Goal: Information Seeking & Learning: Learn about a topic

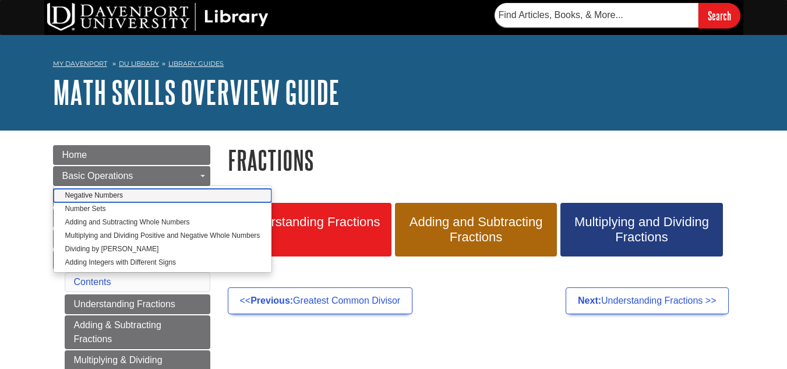
click at [82, 193] on link "Negative Numbers" at bounding box center [163, 195] width 218 height 13
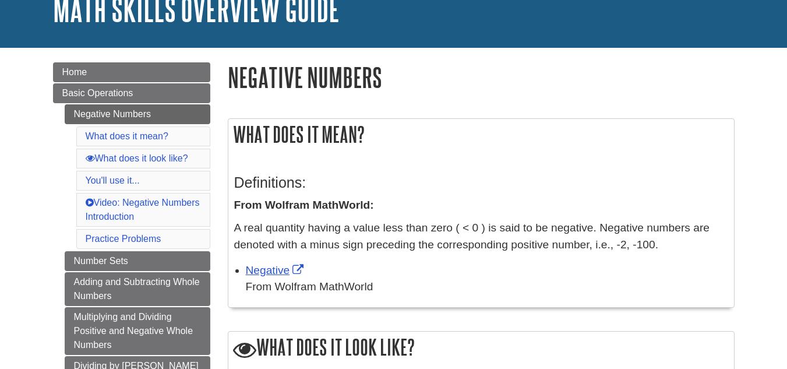
scroll to position [84, 0]
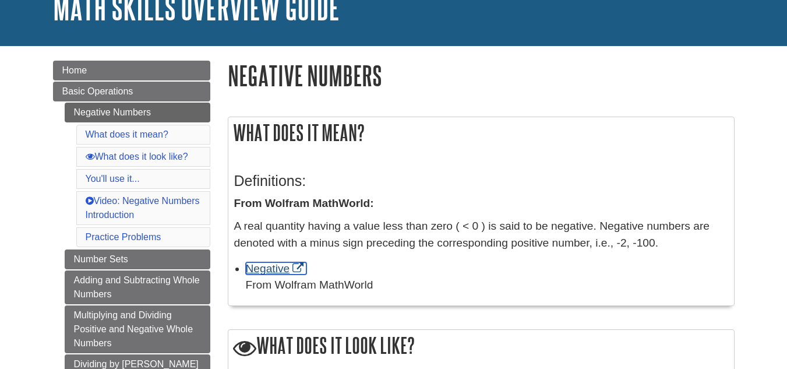
click at [259, 269] on link "Negative" at bounding box center [276, 268] width 61 height 12
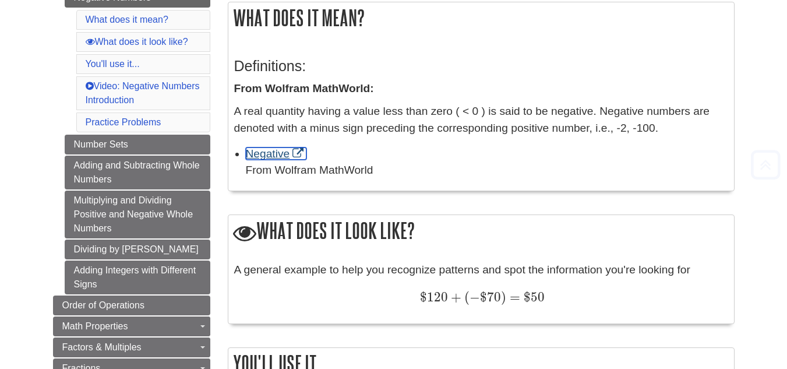
scroll to position [207, 0]
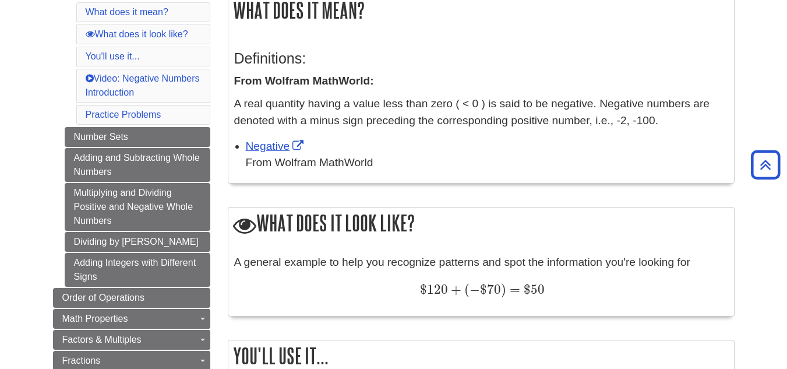
click at [721, 157] on div "From Wolfram MathWorld" at bounding box center [487, 162] width 482 height 17
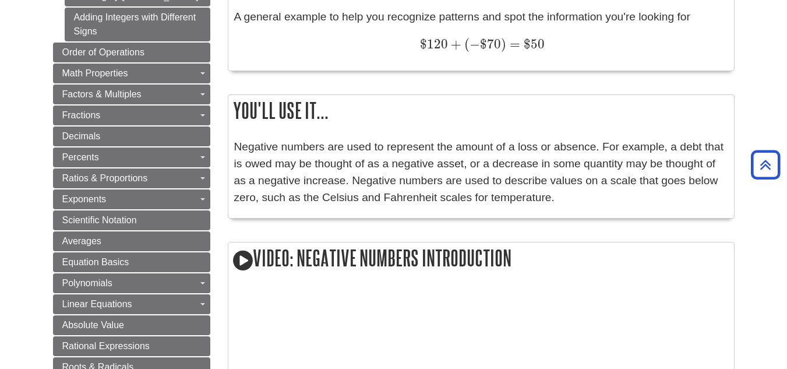
scroll to position [453, 0]
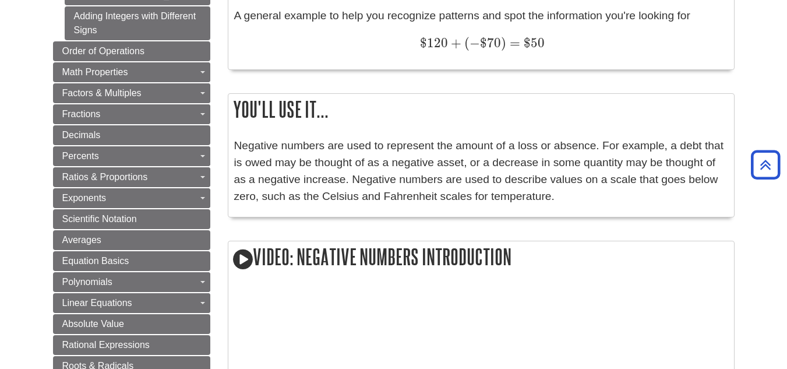
click at [682, 203] on p "Negative numbers are used to represent the amount of a loss or absence. For exa…" at bounding box center [481, 170] width 494 height 67
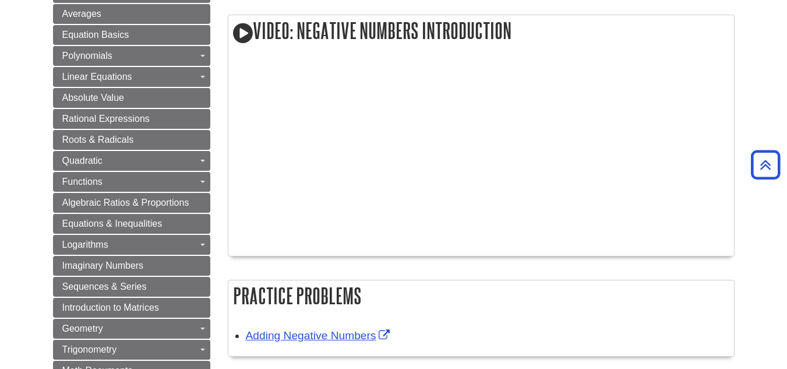
scroll to position [679, 0]
click at [356, 333] on link "Adding Negative Numbers" at bounding box center [319, 334] width 147 height 12
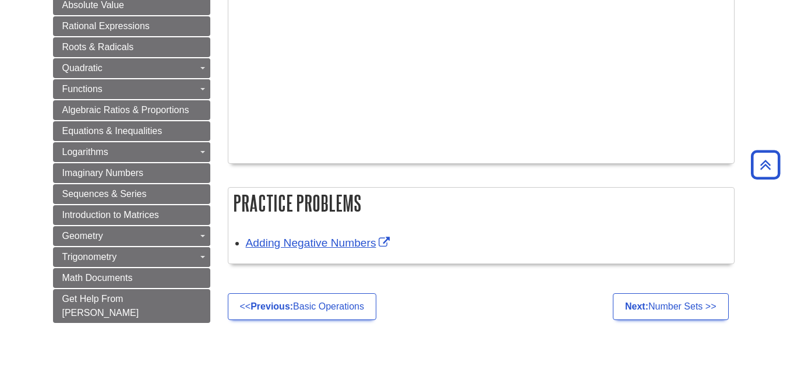
scroll to position [773, 0]
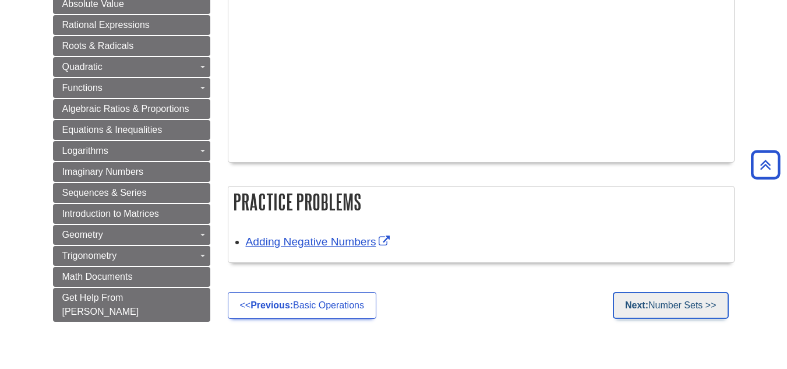
click at [656, 304] on link "Next: Number Sets >>" at bounding box center [670, 305] width 116 height 27
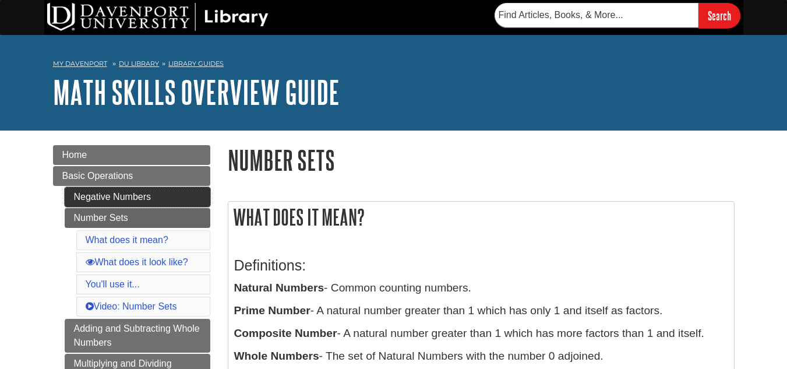
click at [184, 192] on link "Negative Numbers" at bounding box center [138, 197] width 146 height 20
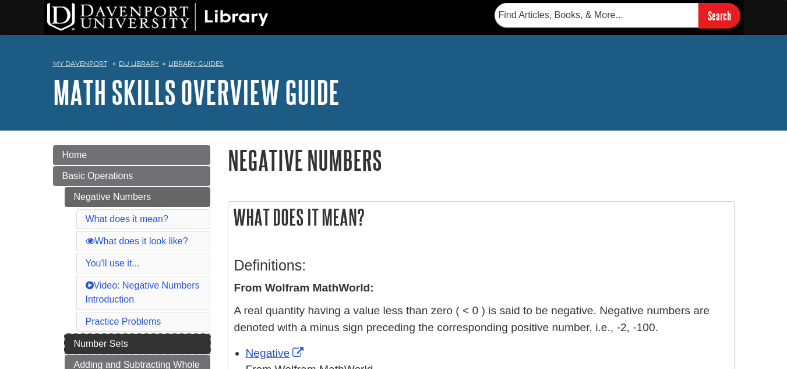
click at [133, 341] on link "Number Sets" at bounding box center [138, 344] width 146 height 20
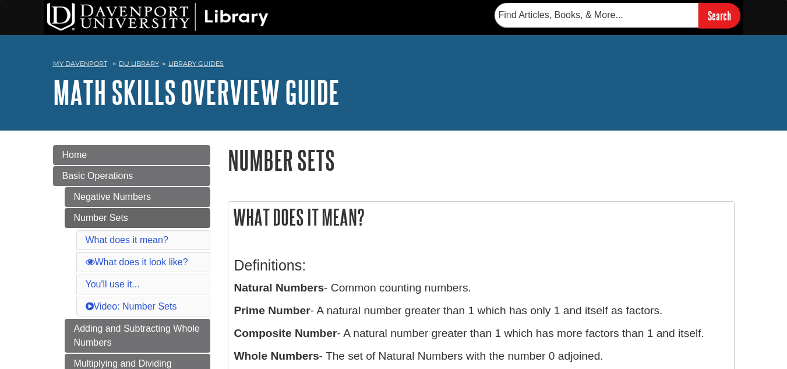
scroll to position [118, 0]
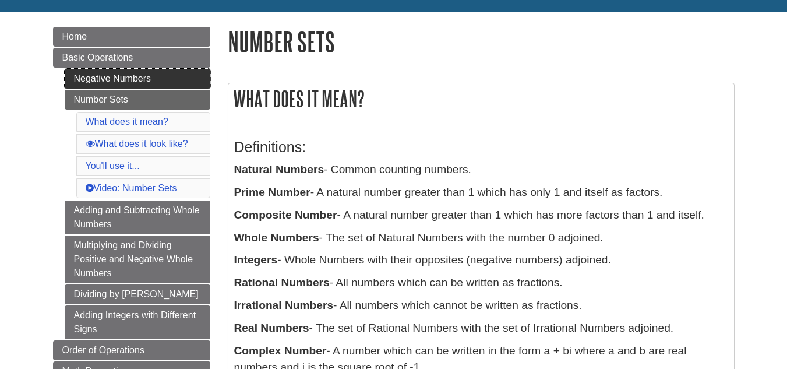
click at [129, 75] on link "Negative Numbers" at bounding box center [138, 79] width 146 height 20
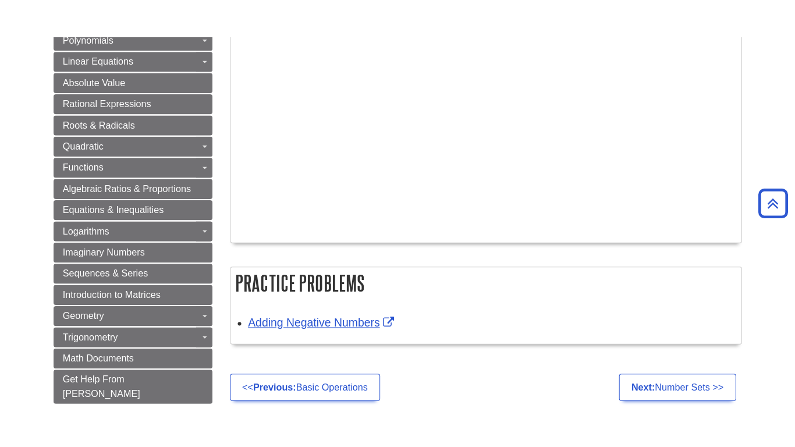
scroll to position [732, 0]
